Goal: Information Seeking & Learning: Learn about a topic

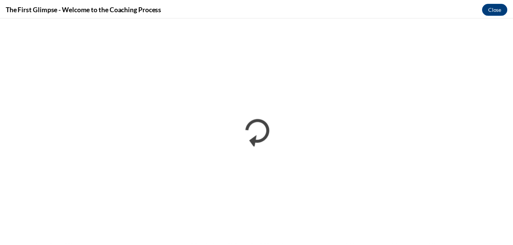
scroll to position [306, 0]
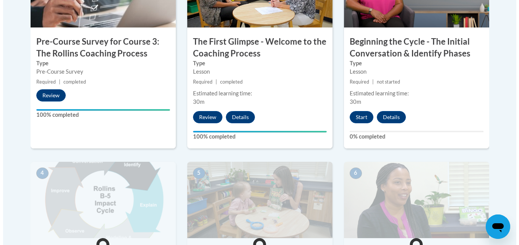
scroll to position [321, 0]
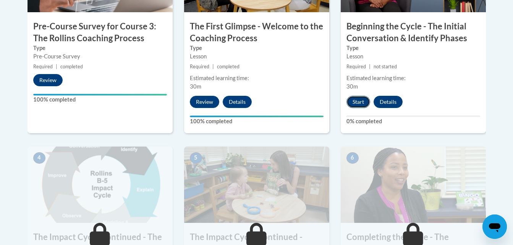
click at [358, 103] on button "Start" at bounding box center [359, 102] width 24 height 12
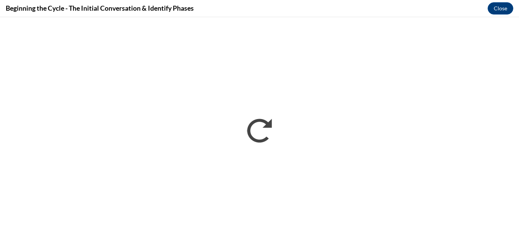
scroll to position [0, 0]
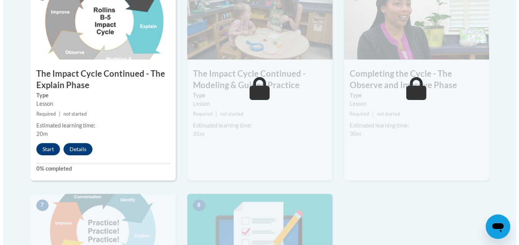
scroll to position [489, 0]
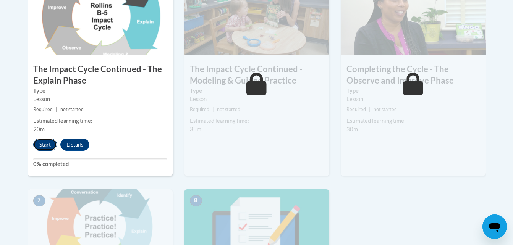
click at [49, 143] on button "Start" at bounding box center [45, 145] width 24 height 12
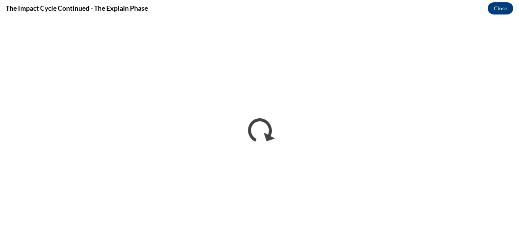
scroll to position [0, 0]
